Goal: Check status: Check status

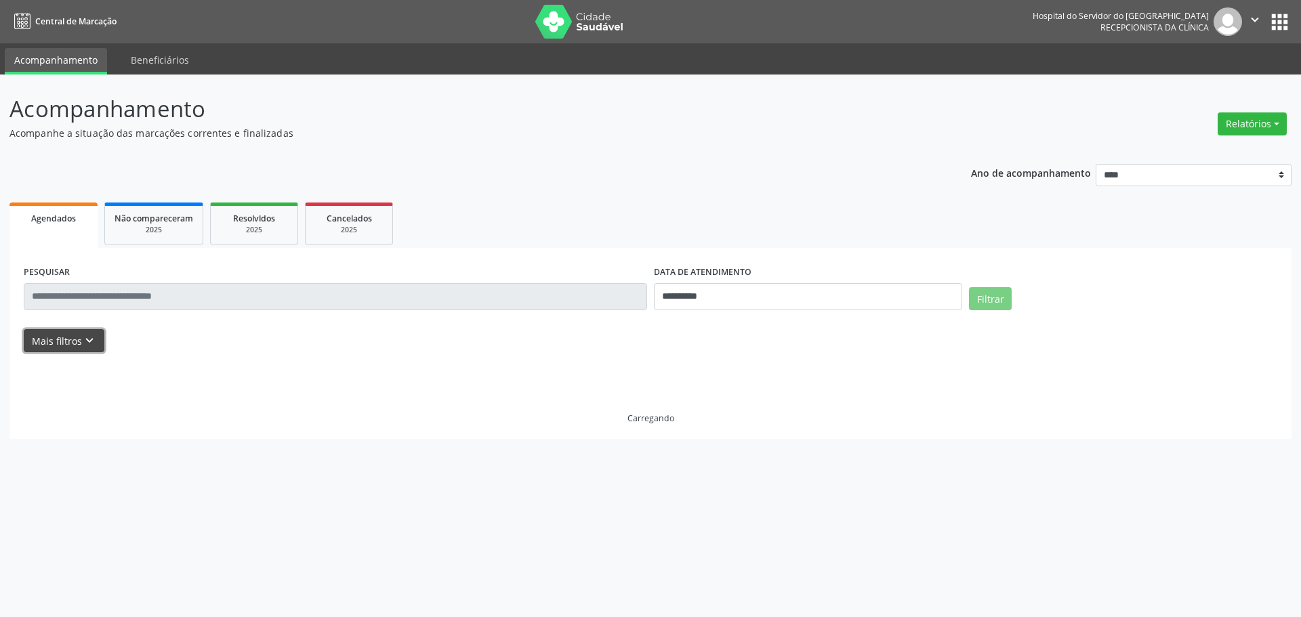
click at [84, 350] on button "Mais filtros keyboard_arrow_down" at bounding box center [64, 341] width 81 height 24
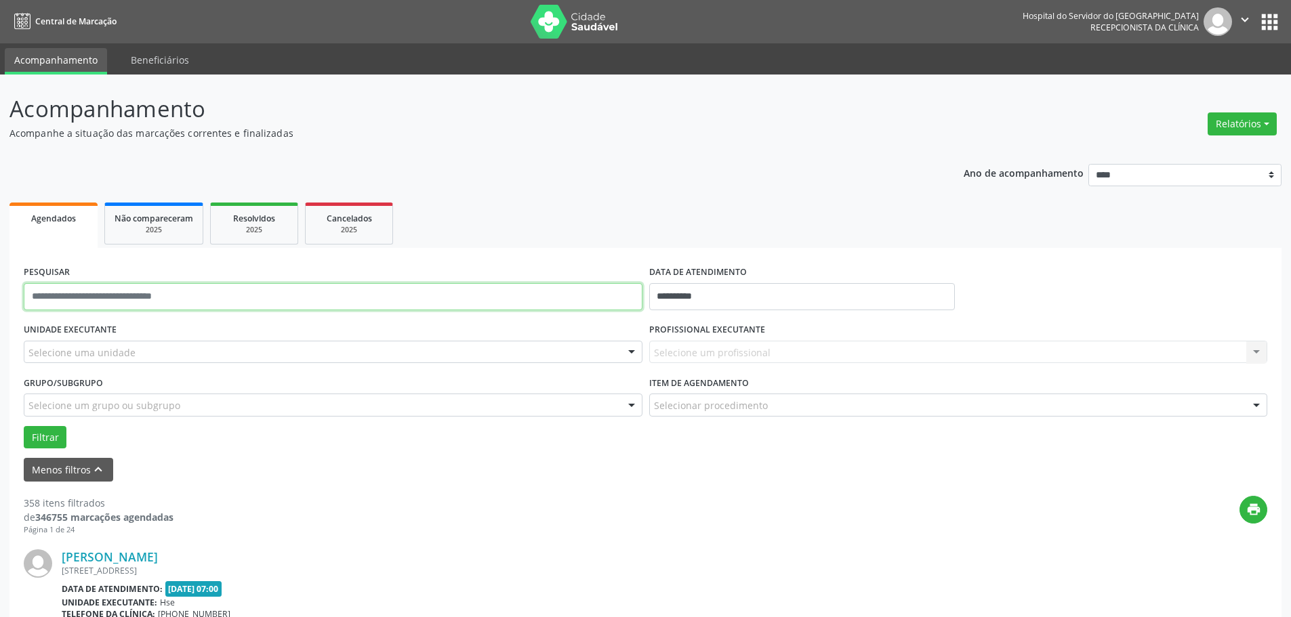
click at [93, 300] on input "text" at bounding box center [333, 296] width 619 height 27
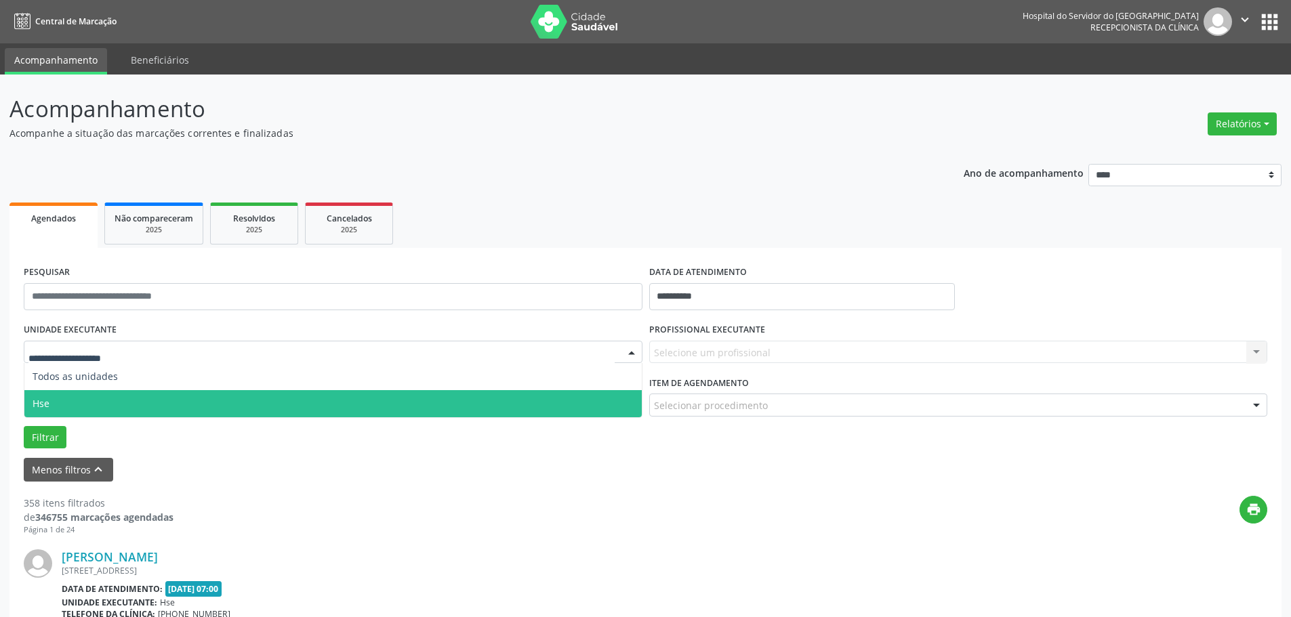
click at [52, 401] on span "Hse" at bounding box center [332, 403] width 617 height 27
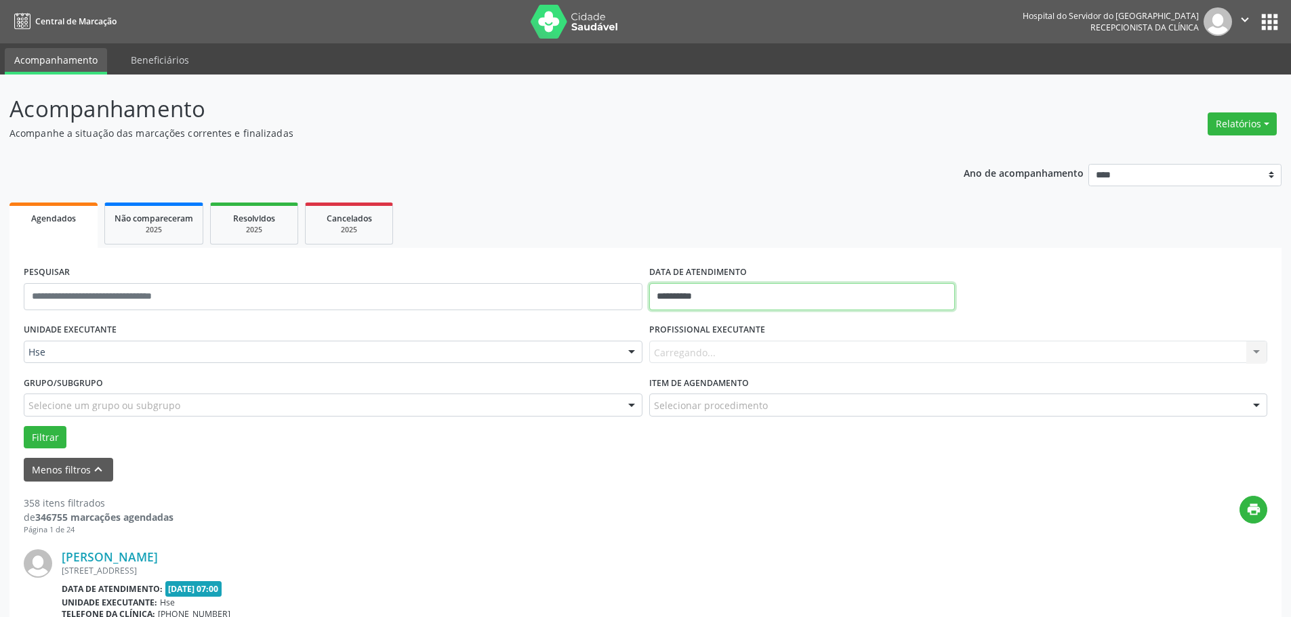
click at [690, 293] on input "**********" at bounding box center [802, 296] width 306 height 27
click at [725, 443] on span "19" at bounding box center [723, 449] width 26 height 26
type input "**********"
click at [725, 443] on span "19" at bounding box center [723, 449] width 26 height 26
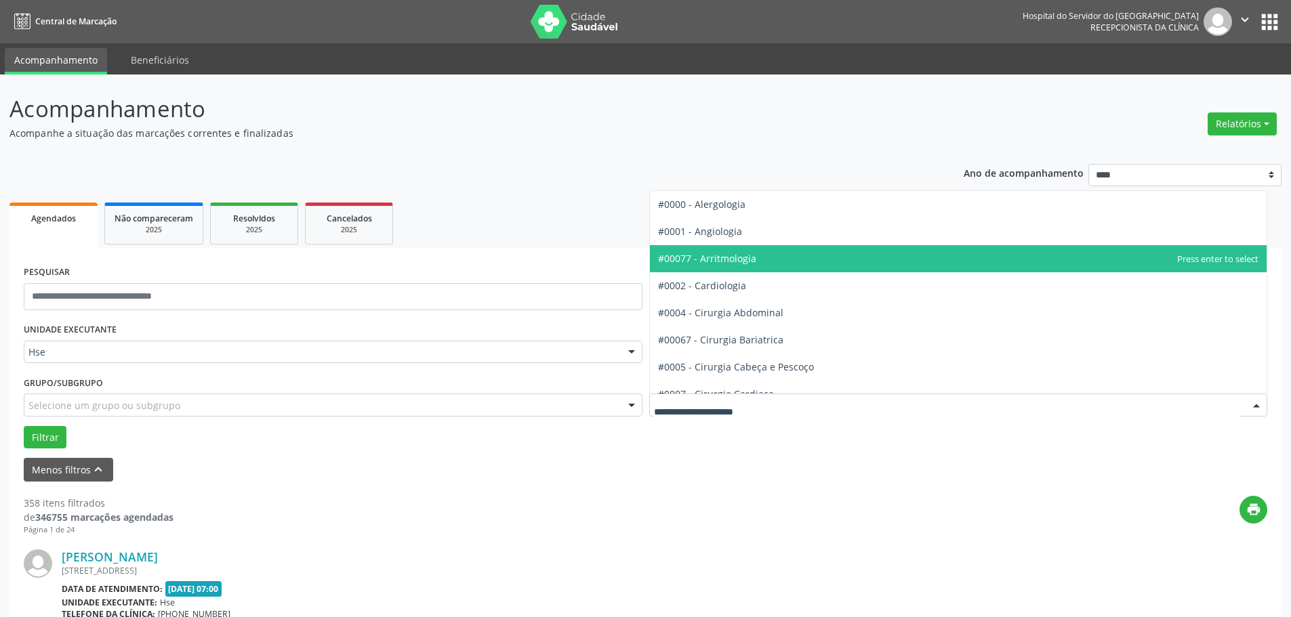
click at [722, 258] on span "#00077 - Arritmologia" at bounding box center [707, 258] width 98 height 13
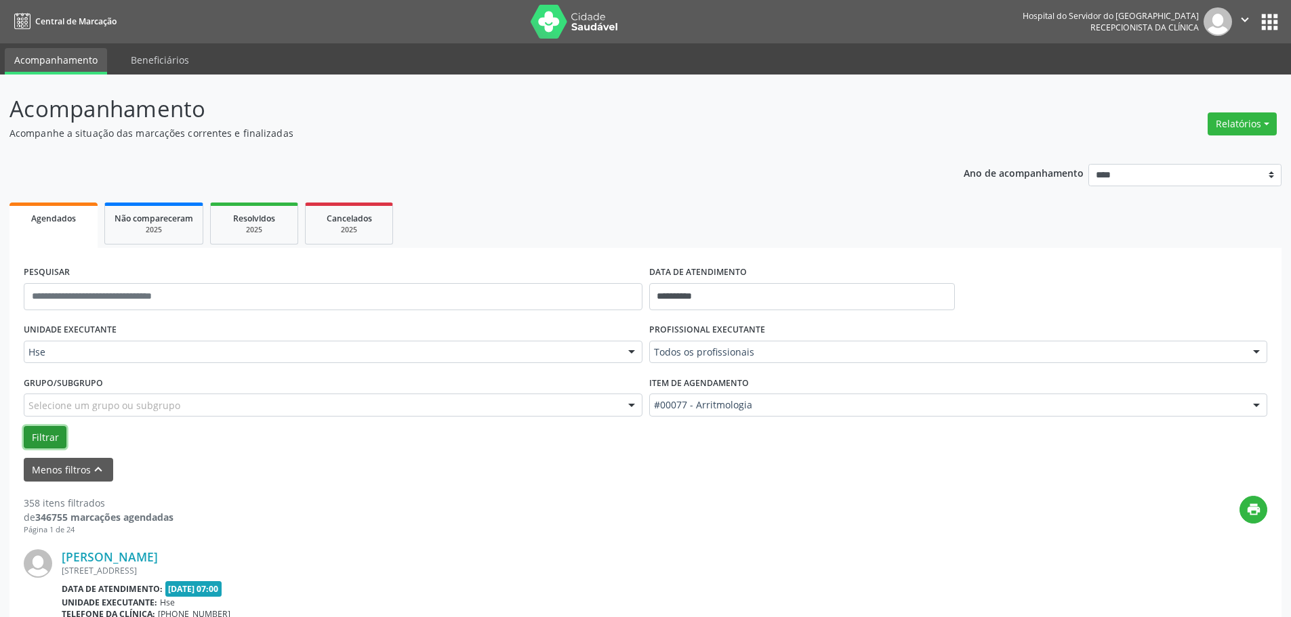
click at [44, 436] on button "Filtrar" at bounding box center [45, 437] width 43 height 23
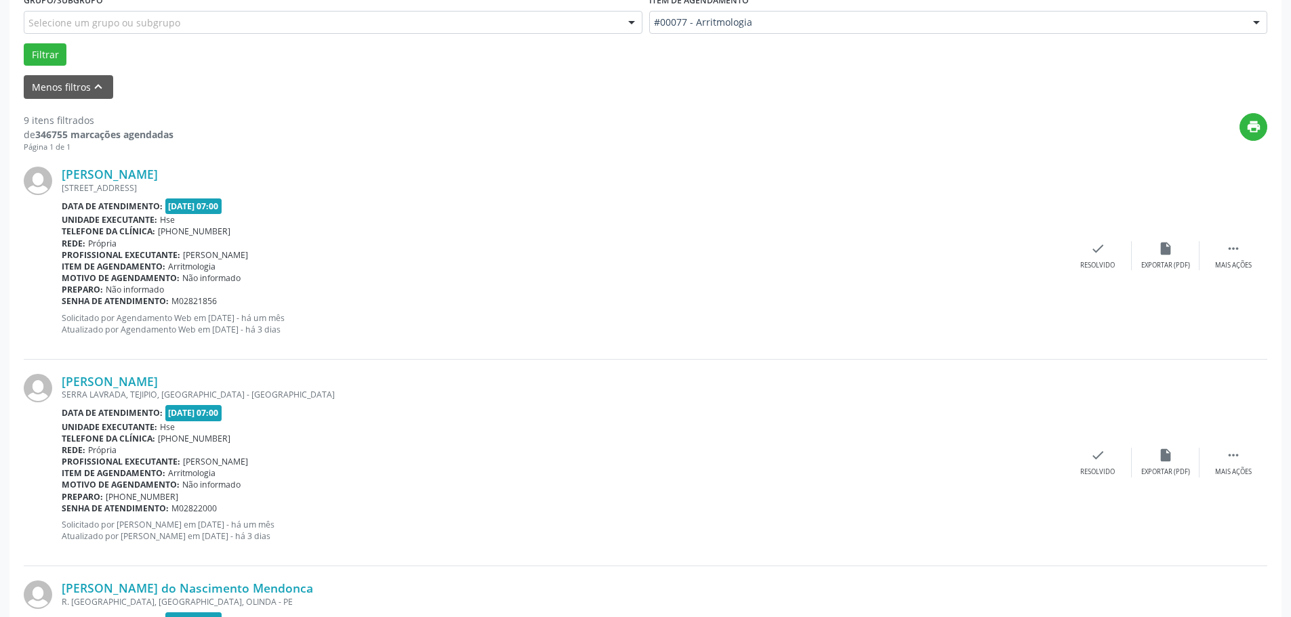
scroll to position [407, 0]
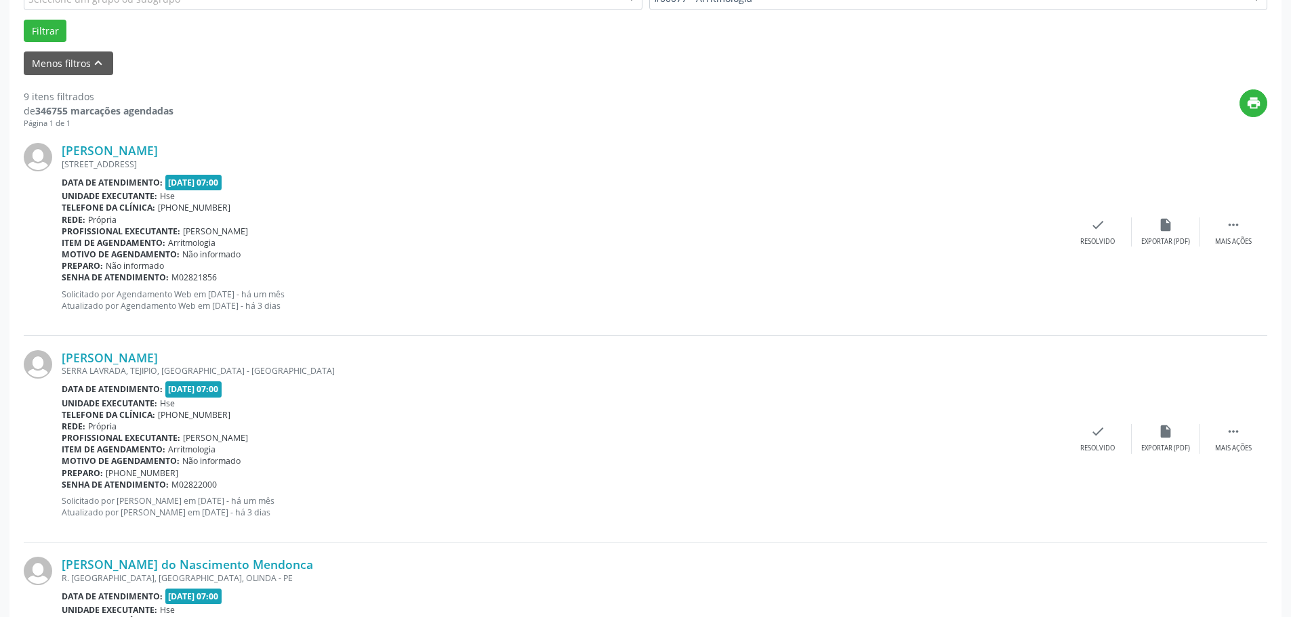
drag, startPoint x: 182, startPoint y: 231, endPoint x: 310, endPoint y: 308, distance: 150.2
click at [310, 308] on div "Sandra Valeria de Albuquerque Melo AV.CONDE DA BOA VISTA, AP.211, BOAVISTA, REC…" at bounding box center [563, 232] width 1002 height 178
click at [295, 305] on p "Solicitado por Agendamento Web em 17/07/2025 - há um mês Atualizado por Agendam…" at bounding box center [563, 300] width 1002 height 23
drag, startPoint x: 20, startPoint y: 97, endPoint x: 321, endPoint y: 314, distance: 370.9
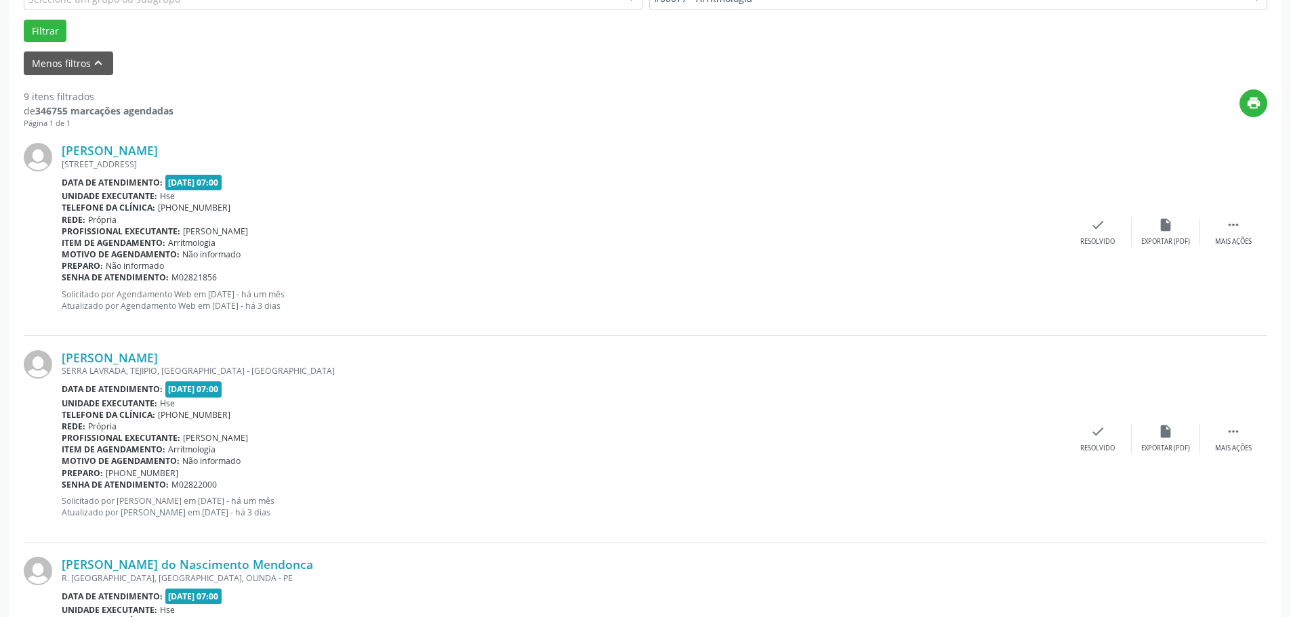
click at [321, 312] on div "Sandra Valeria de Albuquerque Melo AV.CONDE DA BOA VISTA, AP.211, BOAVISTA, REC…" at bounding box center [563, 232] width 1002 height 178
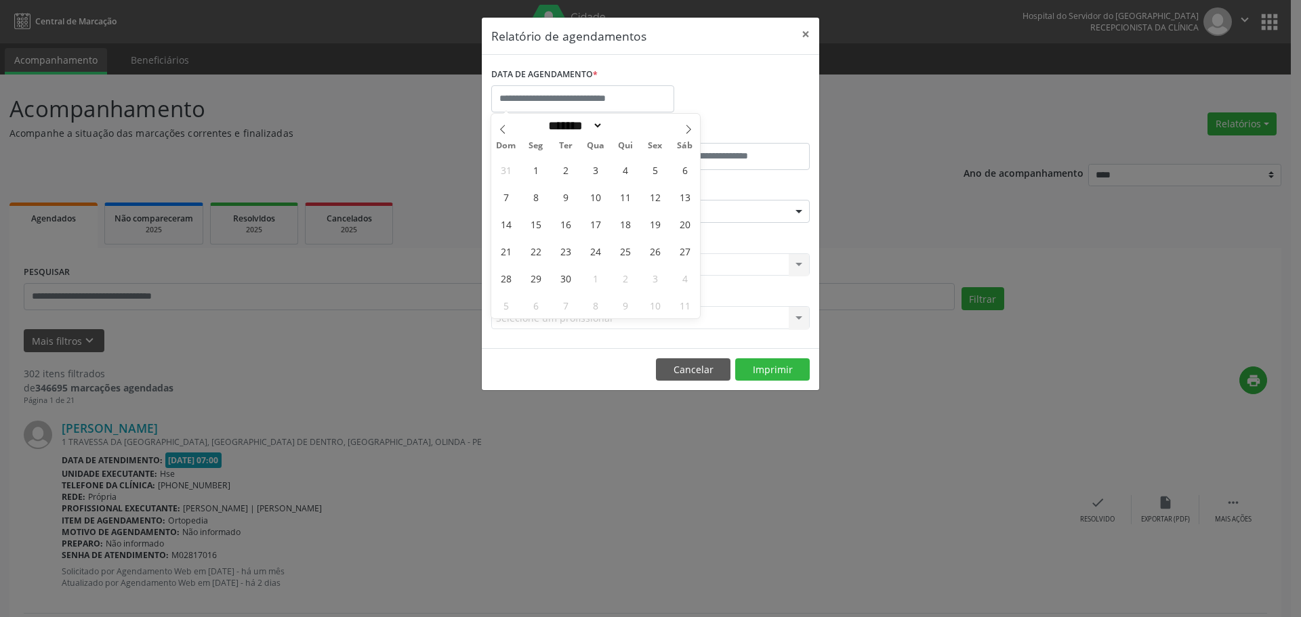
select select "*"
click at [538, 173] on span "1" at bounding box center [535, 170] width 26 height 26
type input "**********"
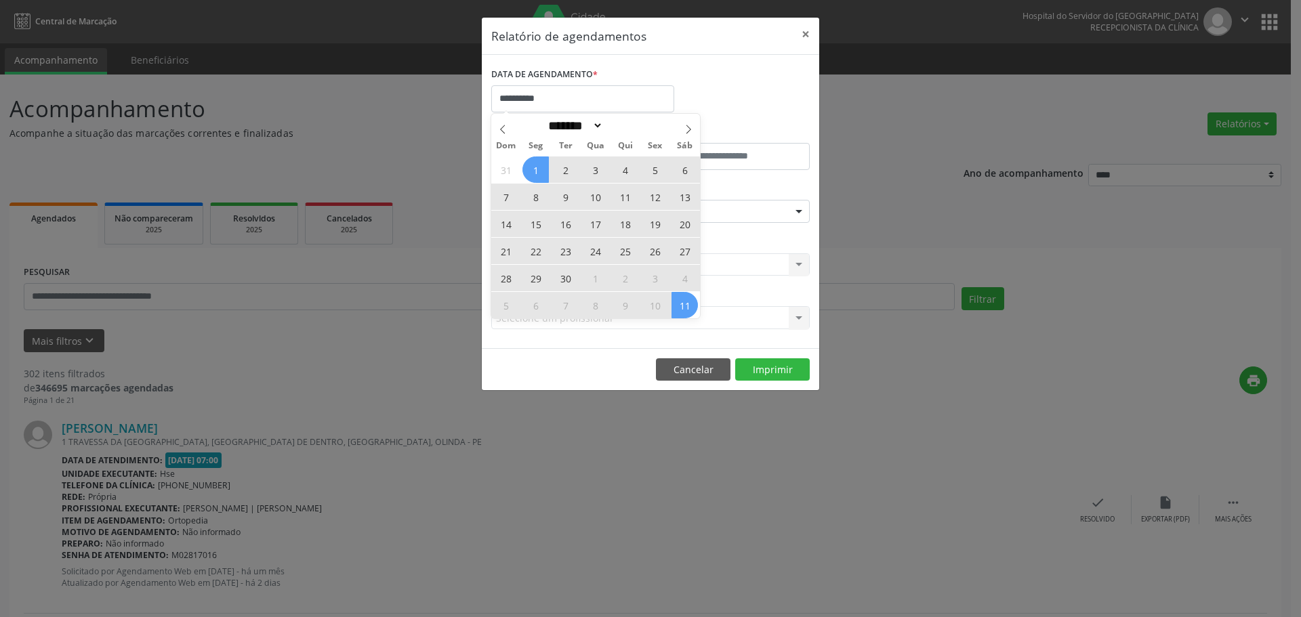
click at [693, 310] on div "31 1 2 3 4 5 6 7 8 9 10 11 12 13 14 15 16 17 18 19 20 21 22 23 24 25 26 27 28 2…" at bounding box center [595, 237] width 209 height 163
click at [693, 310] on span "11" at bounding box center [685, 305] width 26 height 26
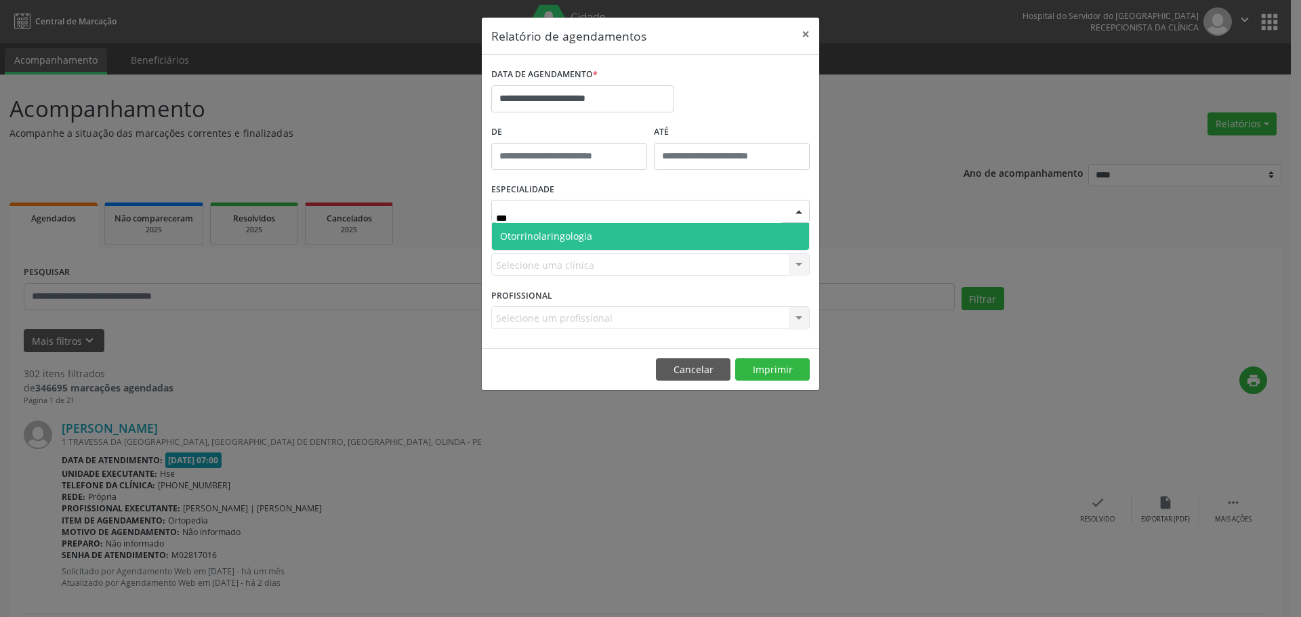
type input "****"
click at [585, 237] on span "Otorrinolaringologia" at bounding box center [546, 236] width 92 height 13
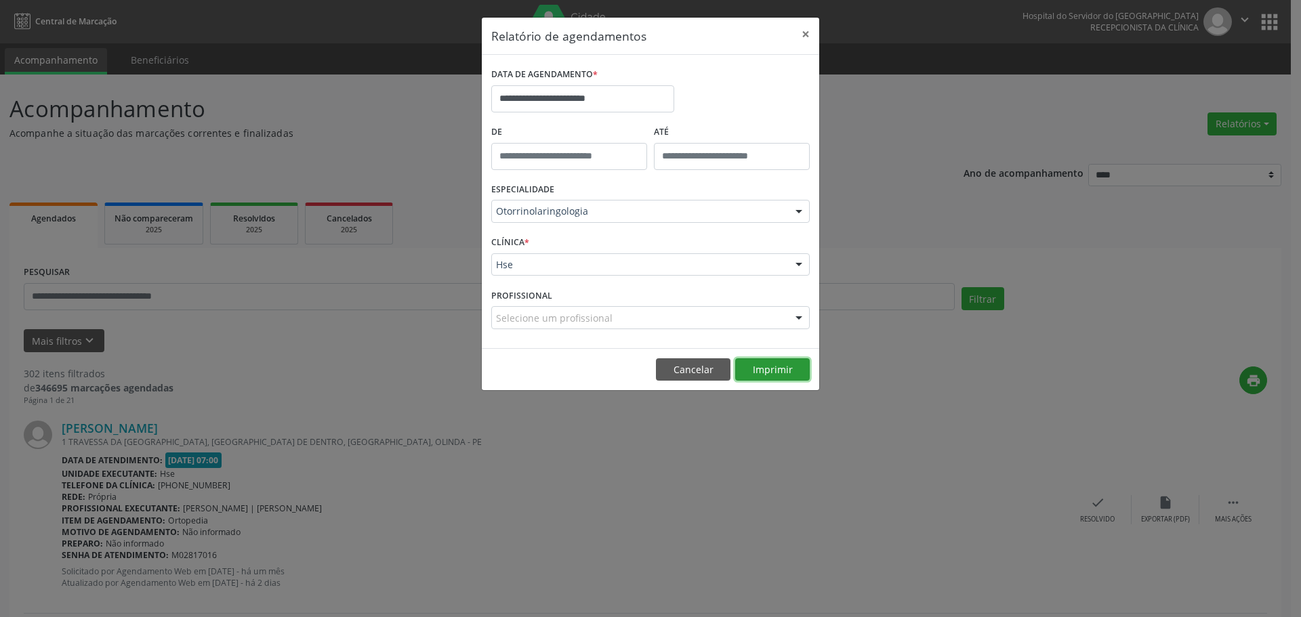
click at [758, 371] on button "Imprimir" at bounding box center [772, 369] width 75 height 23
